Goal: Task Accomplishment & Management: Use online tool/utility

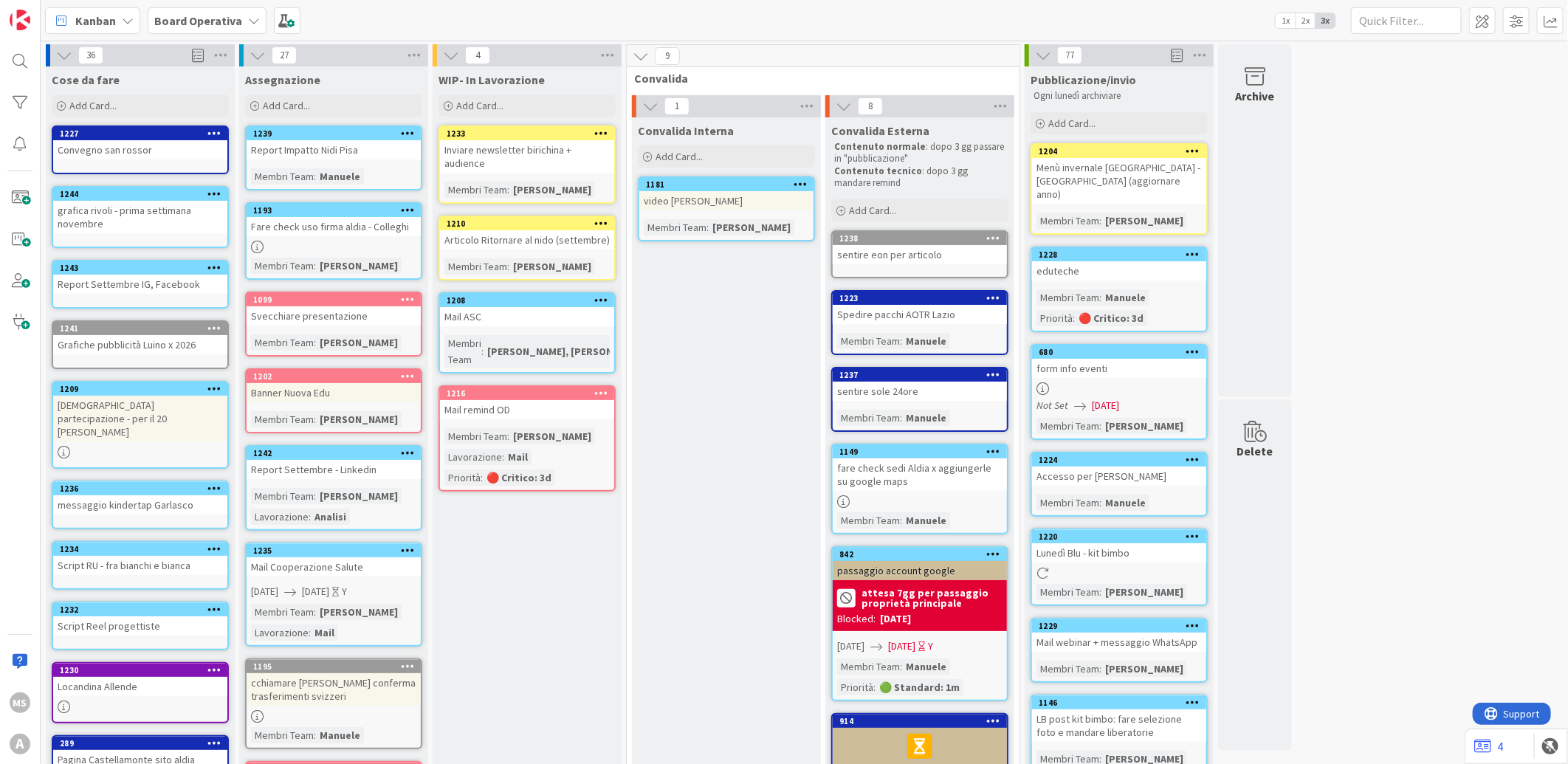
click at [884, 248] on div "sentire eon per articolo" at bounding box center [920, 254] width 174 height 19
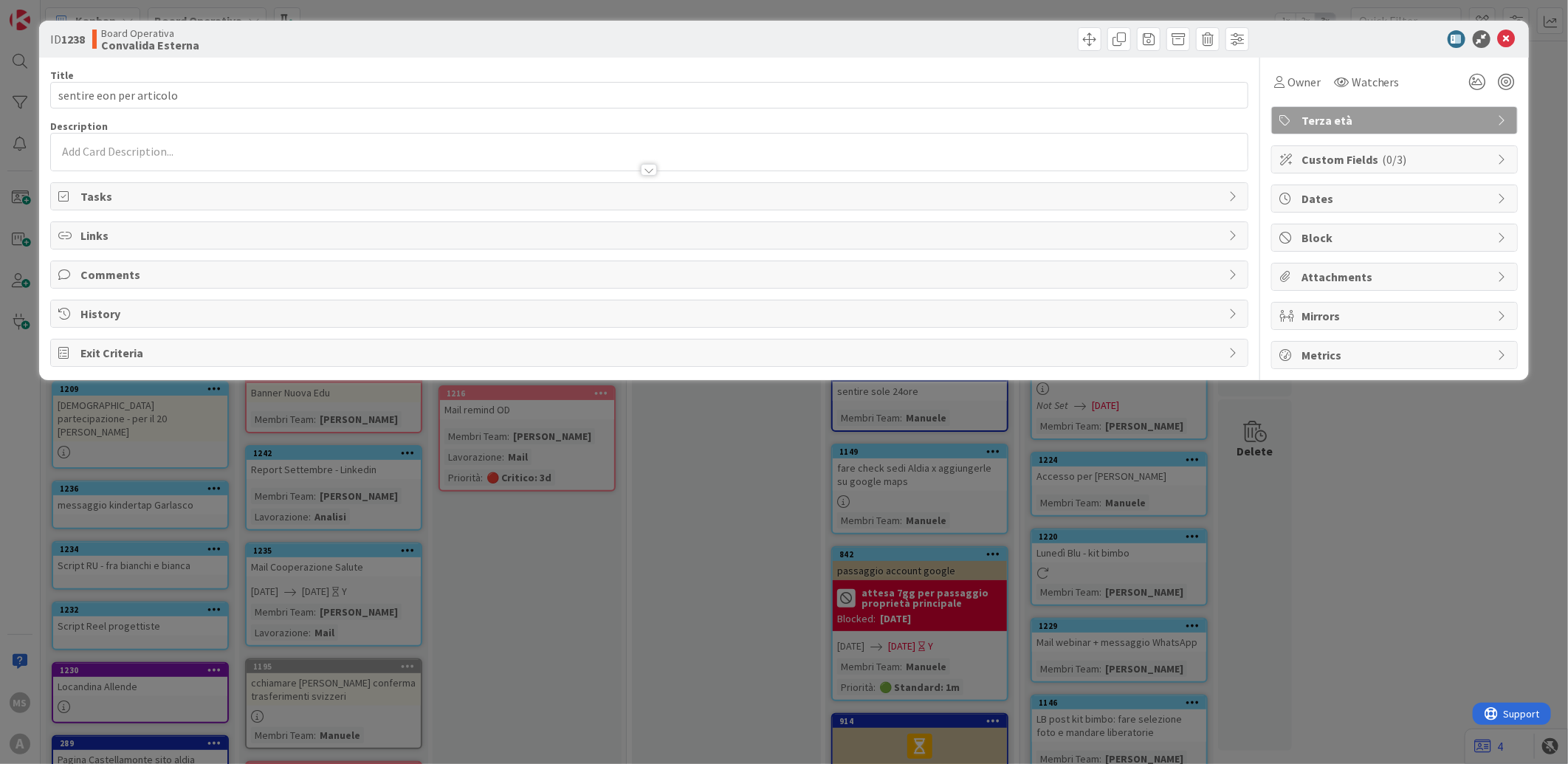
click at [1356, 146] on div "Custom Fields ( 0/3 )" at bounding box center [1394, 159] width 245 height 26
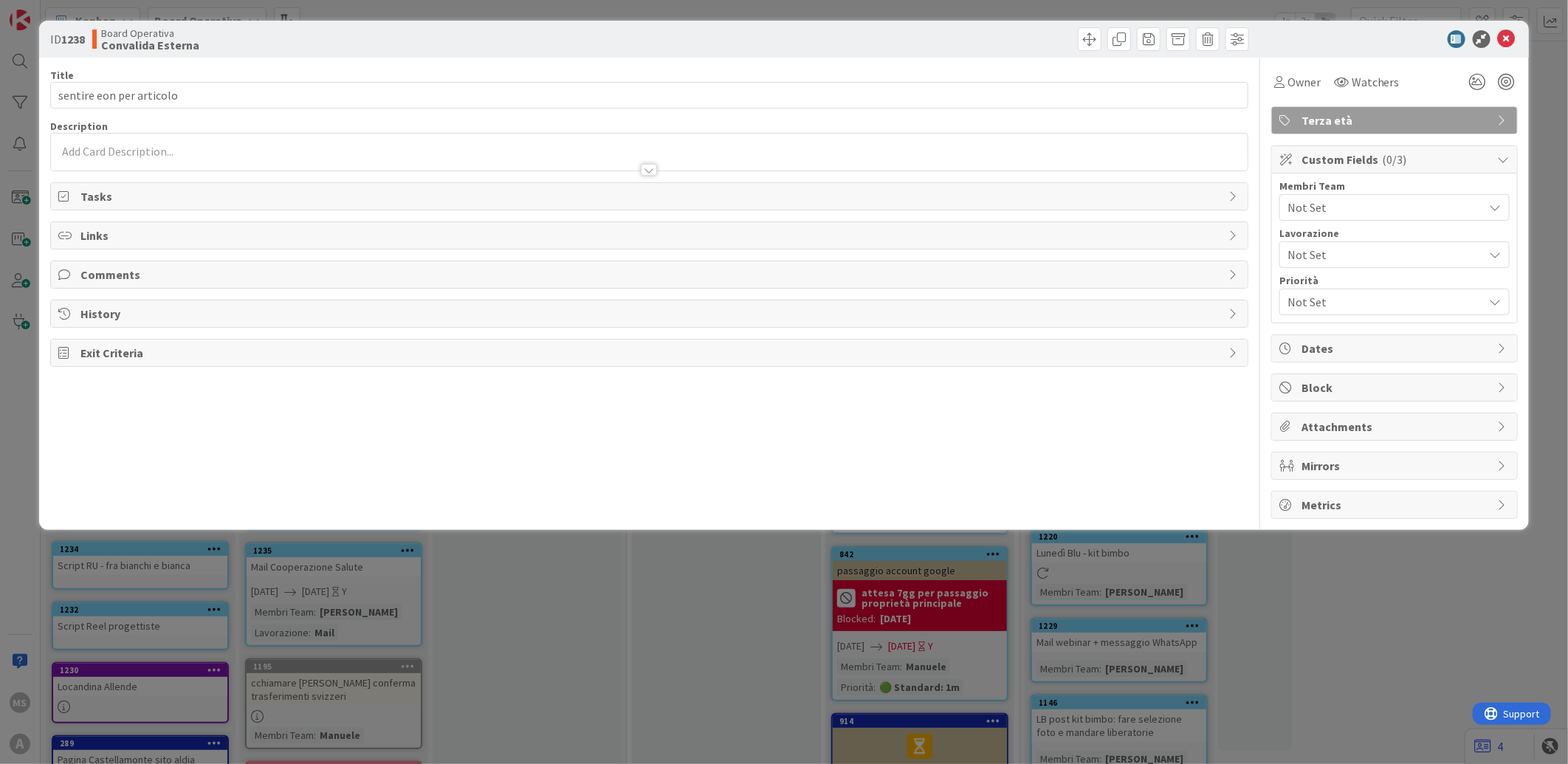
click at [1345, 195] on div "Not Set" at bounding box center [1395, 207] width 230 height 26
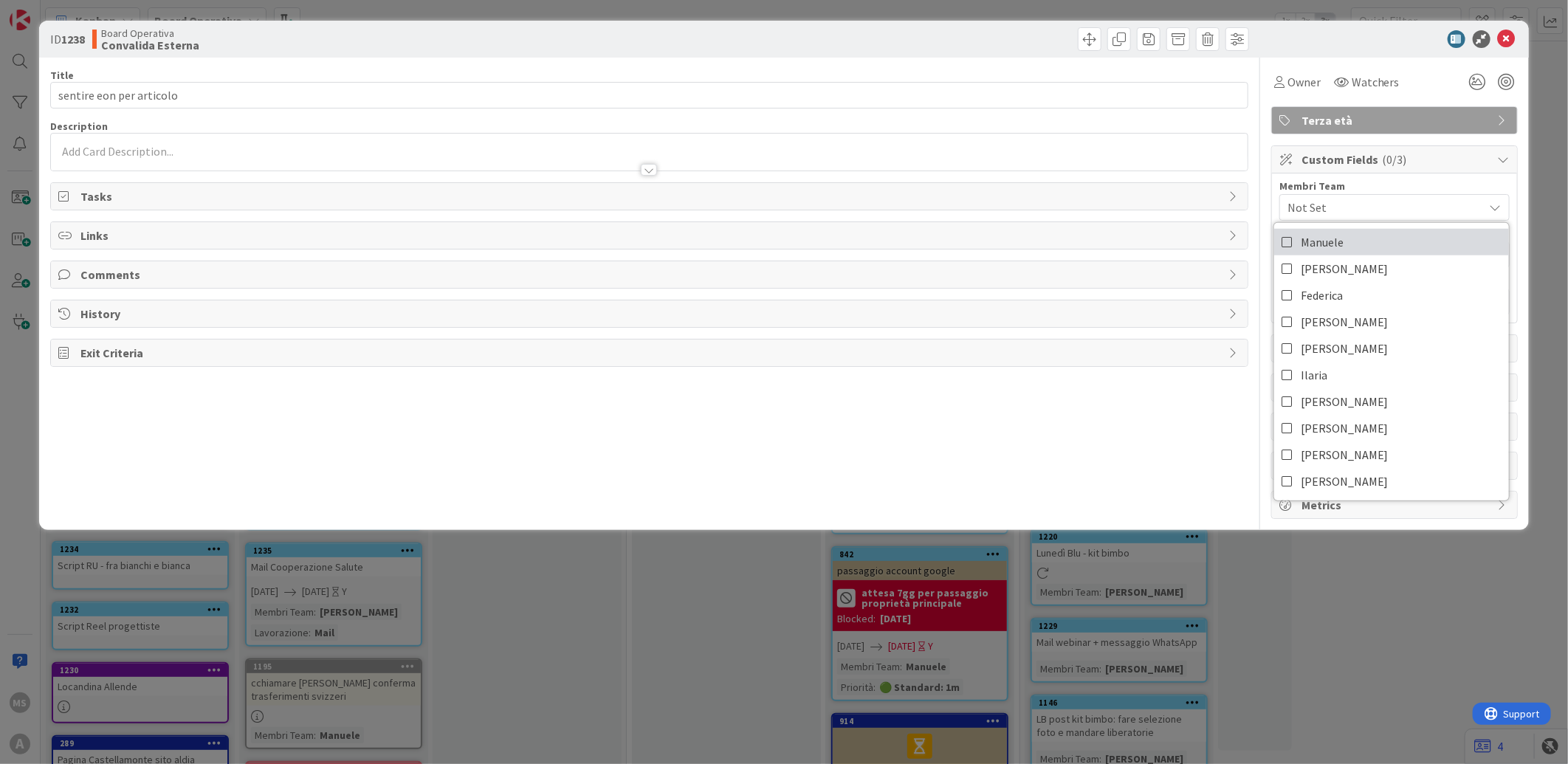
drag, startPoint x: 1323, startPoint y: 226, endPoint x: 1323, endPoint y: 235, distance: 9.0
click at [1323, 235] on div "[PERSON_NAME] Federica [PERSON_NAME] [PERSON_NAME] [PERSON_NAME] [PERSON_NAME] …" at bounding box center [1392, 362] width 236 height 279
click at [1323, 235] on span "Manuele" at bounding box center [1322, 242] width 43 height 22
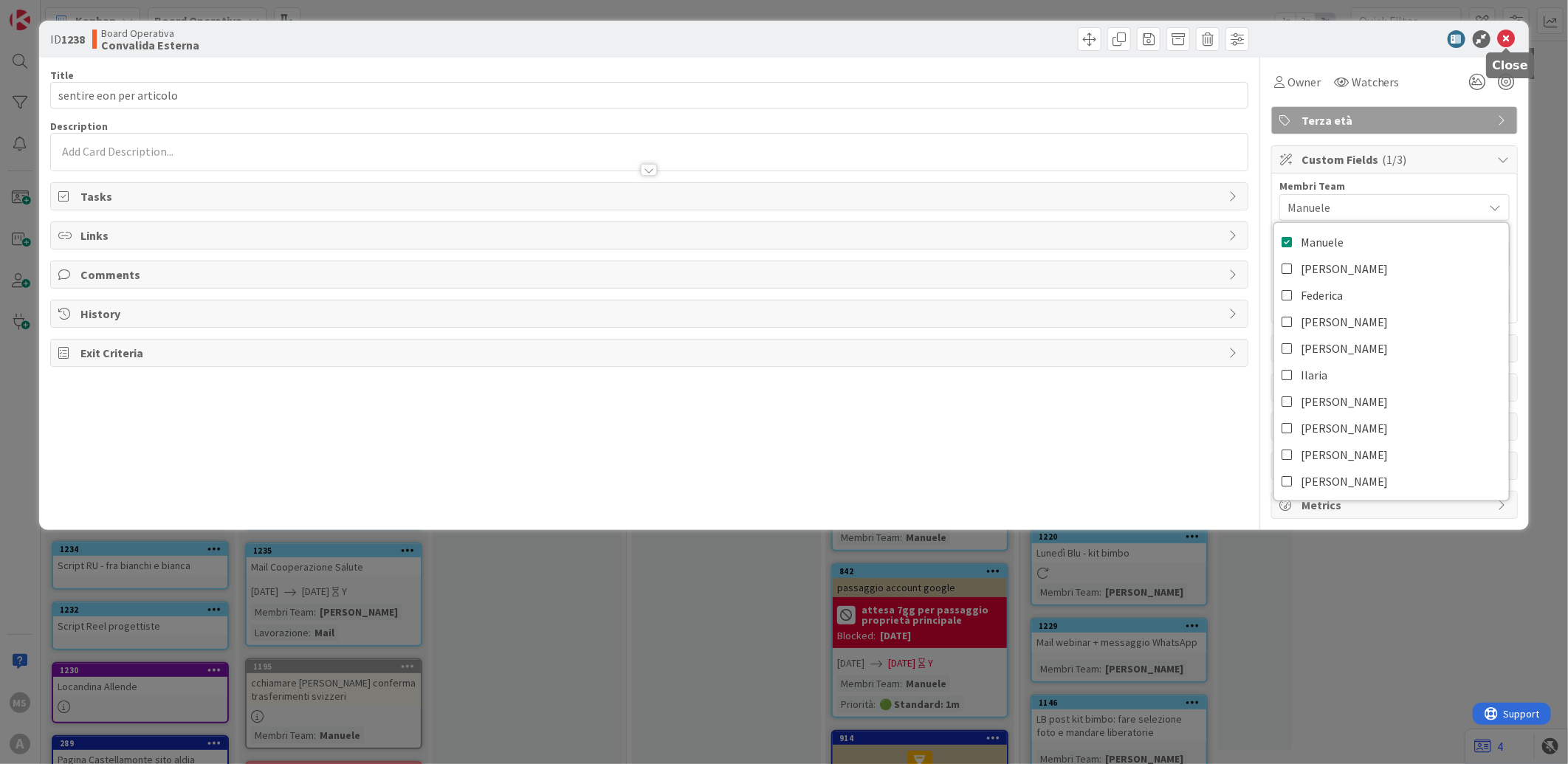
click at [1505, 39] on icon at bounding box center [1507, 39] width 18 height 18
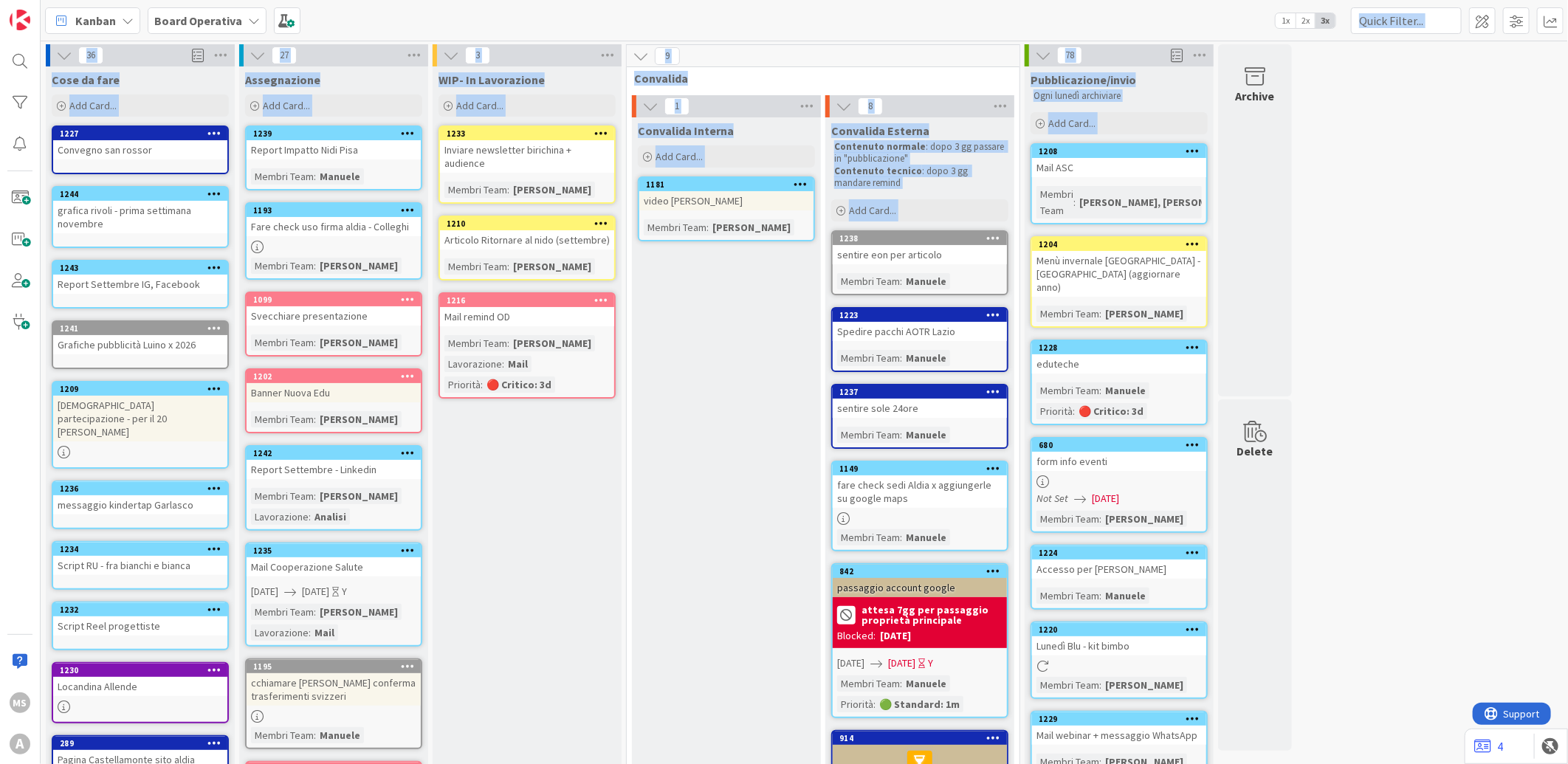
drag, startPoint x: 554, startPoint y: 20, endPoint x: 1462, endPoint y: 145, distance: 916.6
click at [1462, 145] on div "Kanban Board Operativa 1x 2x 3x 36 Cose da fare Add Card... 1227 Convegno san r…" at bounding box center [804, 382] width 1527 height 764
drag, startPoint x: 1462, startPoint y: 145, endPoint x: 1448, endPoint y: 167, distance: 26.1
click at [1448, 167] on div "36 Cose da fare Add Card... 1227 Convegno san rossor 1244 grafica rivoli - prim…" at bounding box center [804, 583] width 1521 height 1077
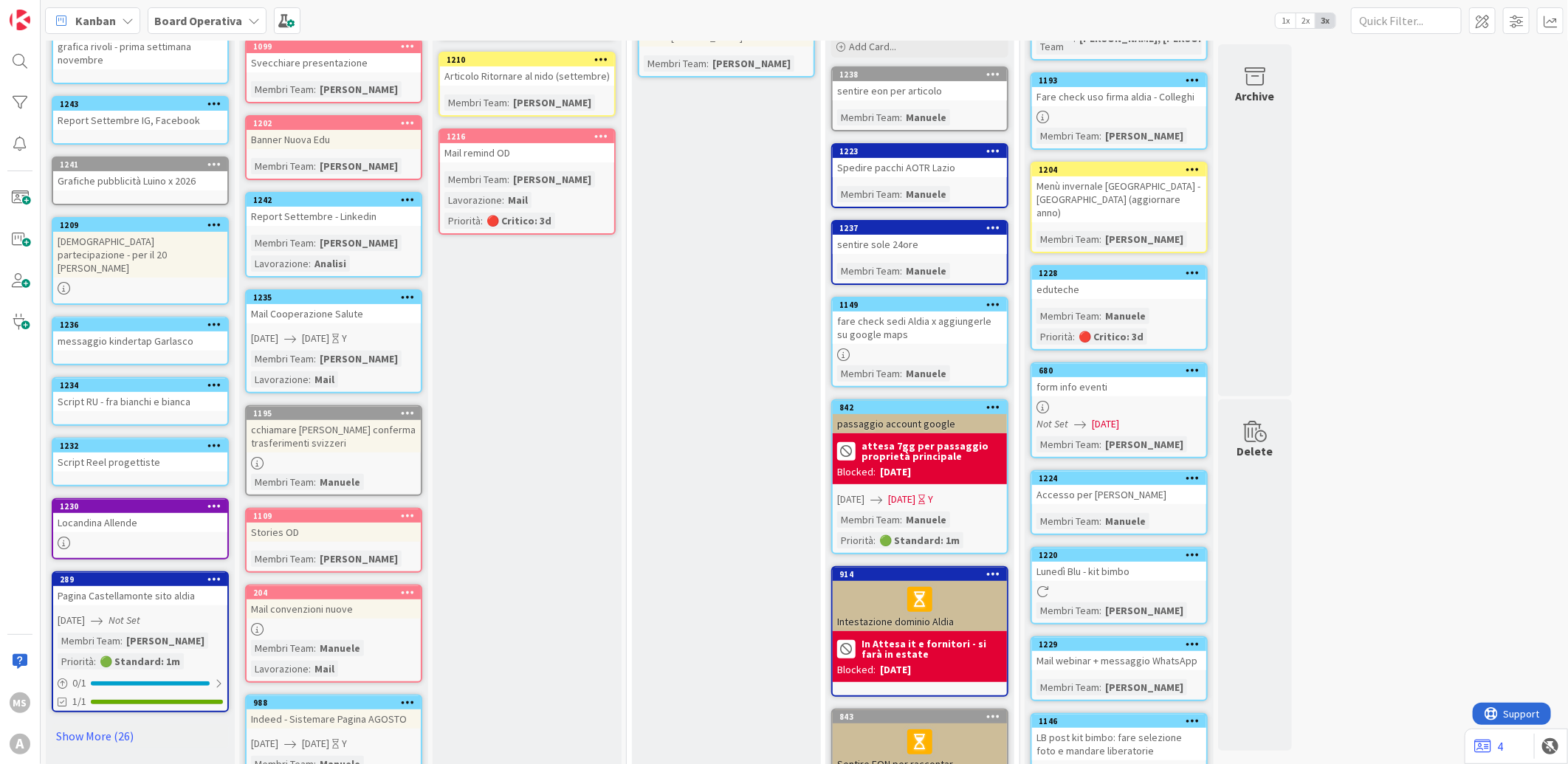
scroll to position [246, 0]
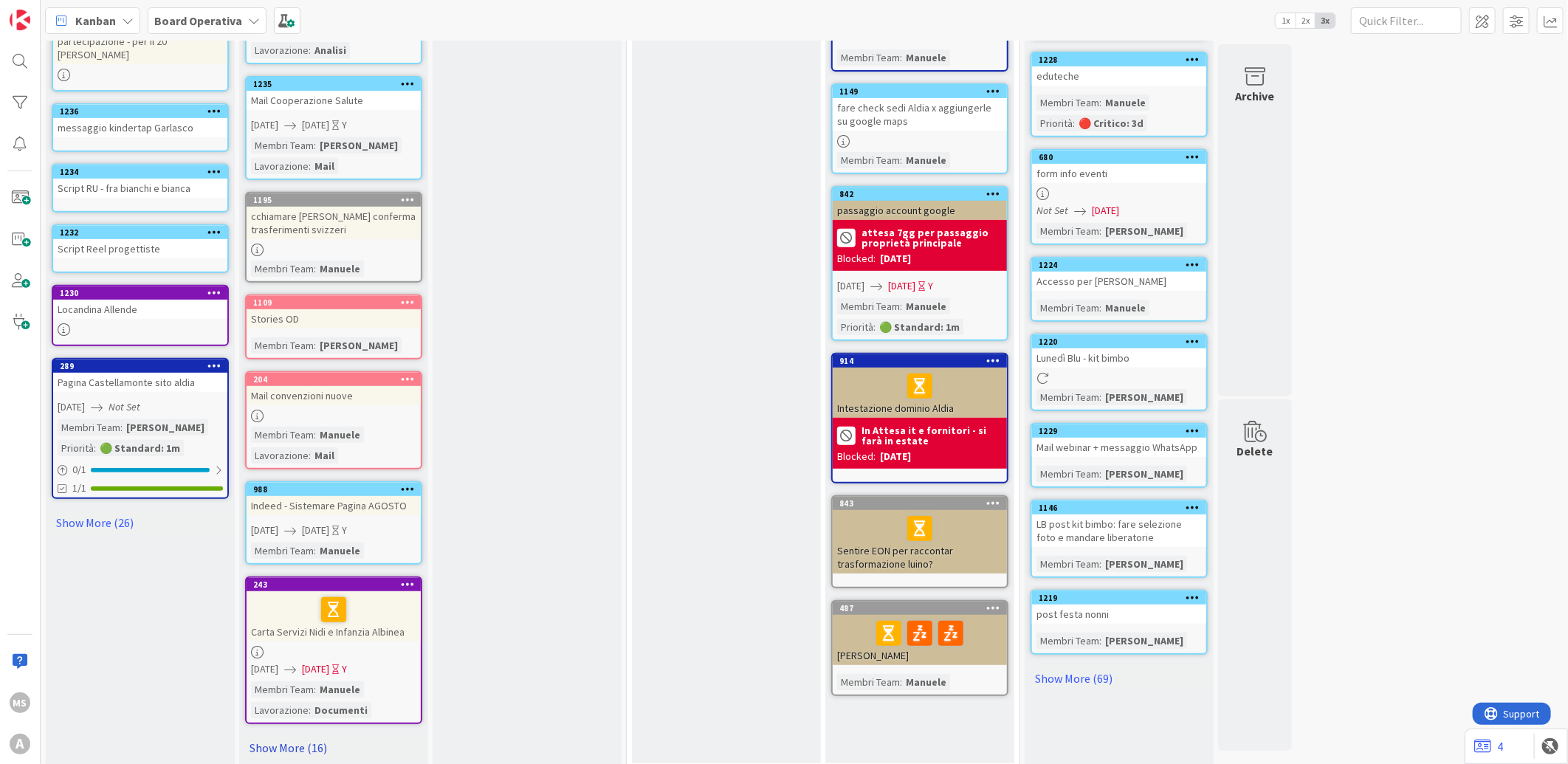
click at [306, 736] on link "Show More (16)" at bounding box center [333, 747] width 177 height 23
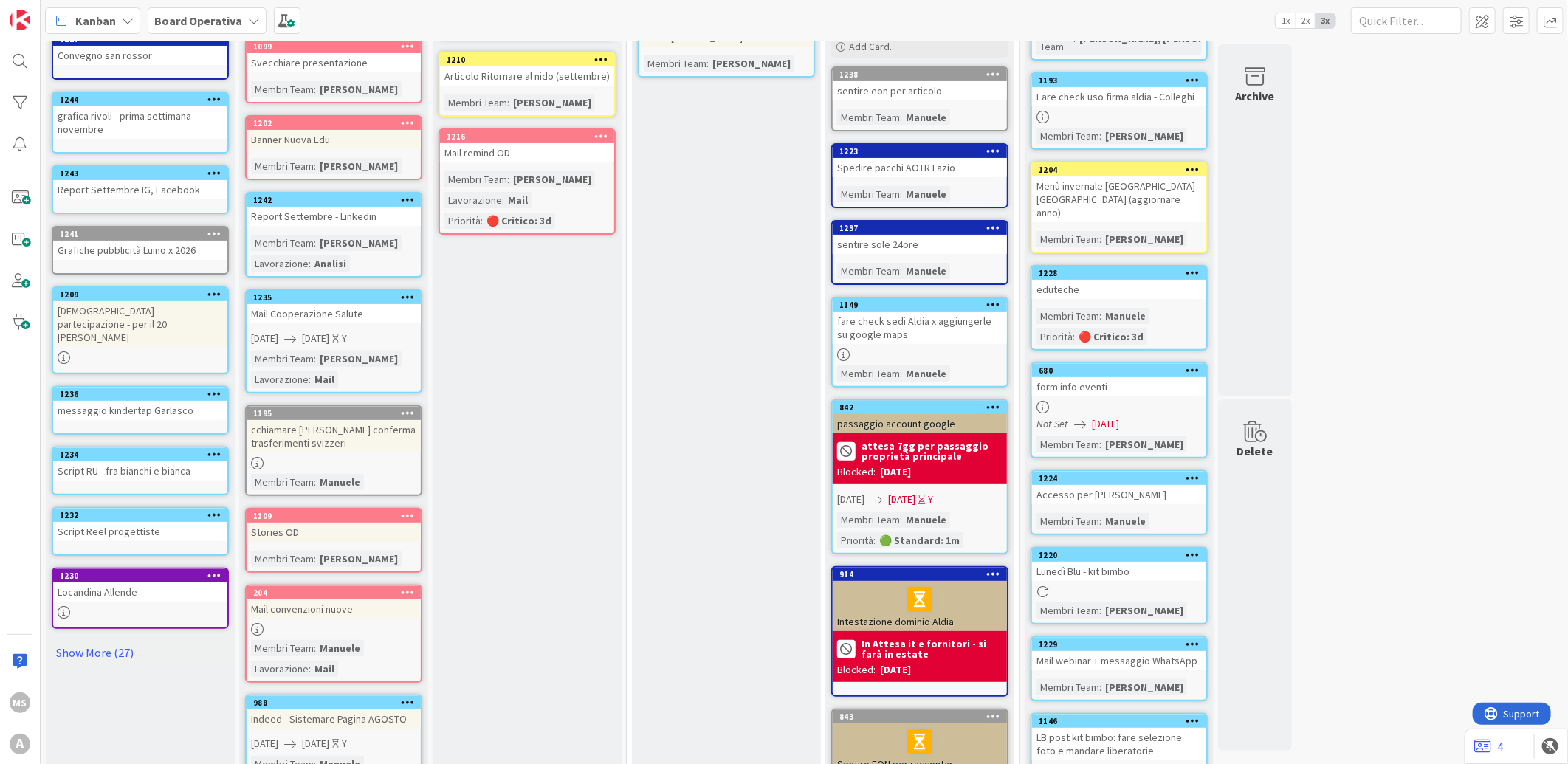
scroll to position [0, 0]
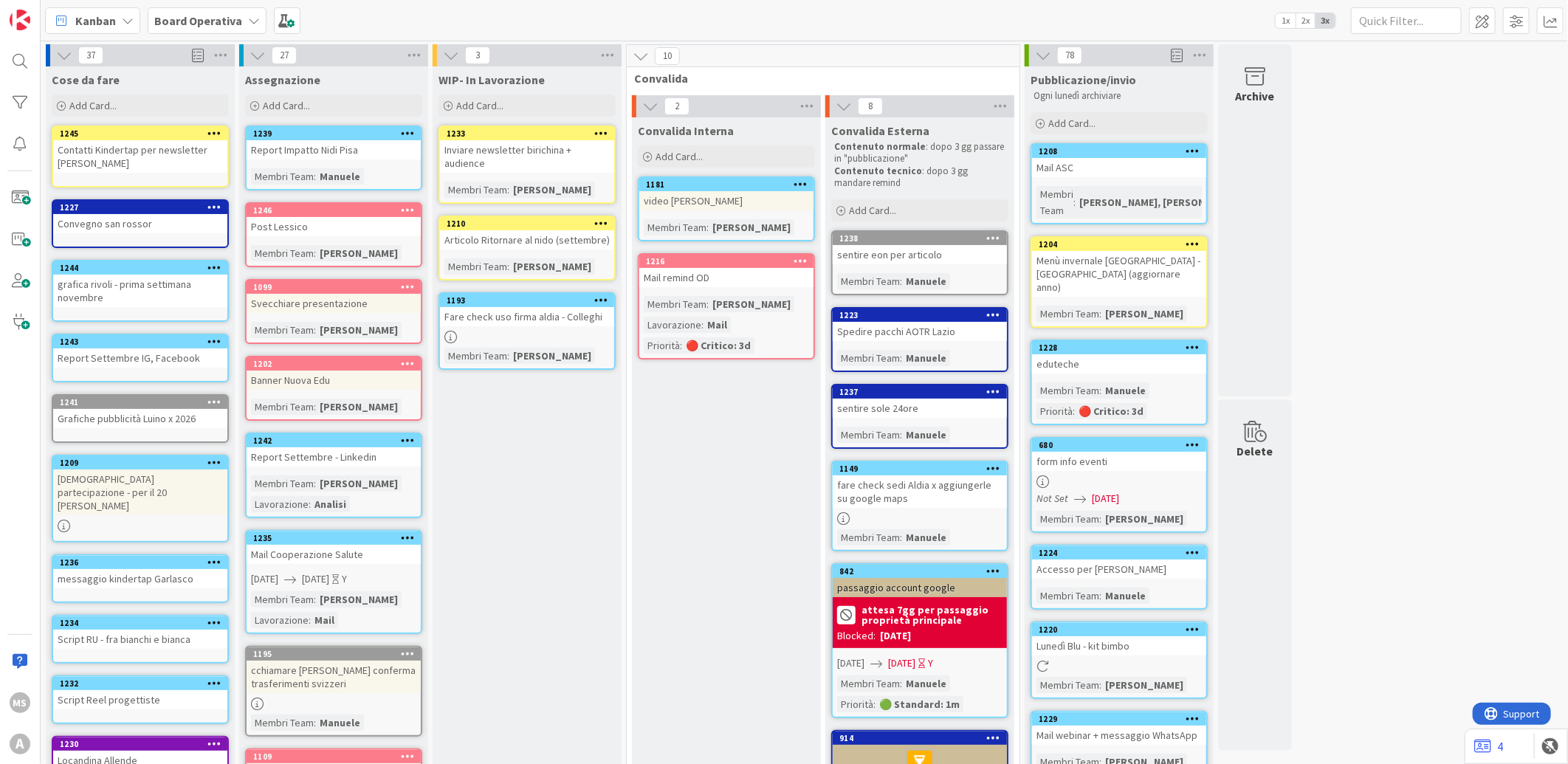
drag, startPoint x: 1374, startPoint y: 248, endPoint x: 1293, endPoint y: 247, distance: 81.0
